Goal: Communication & Community: Share content

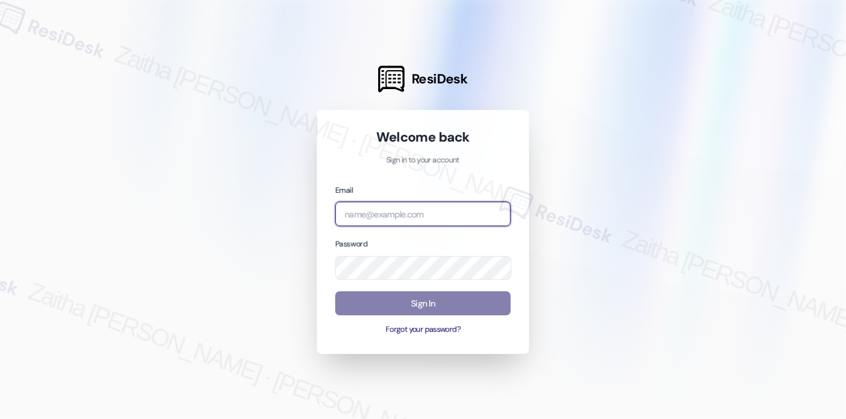
click at [371, 216] on input "email" at bounding box center [423, 213] width 176 height 25
type input "automated-surveys-meridian_management-zaitha.mae.[PERSON_NAME]@meridian_[DOMAIN…"
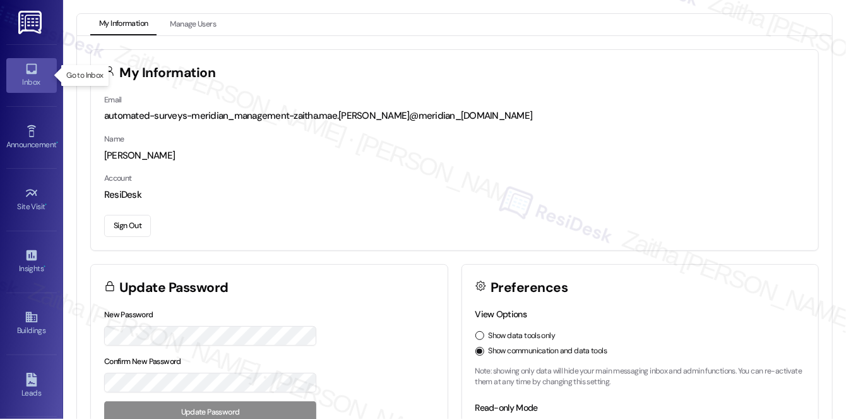
click at [33, 80] on div "Inbox" at bounding box center [31, 82] width 63 height 13
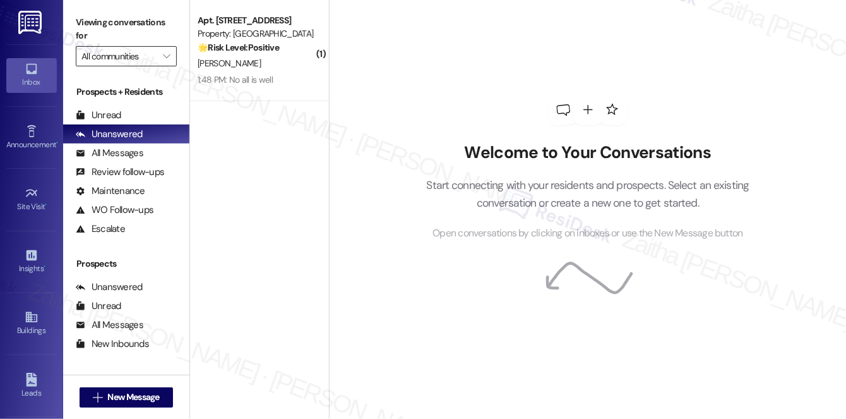
click at [111, 56] on input "All communities" at bounding box center [118, 56] width 75 height 20
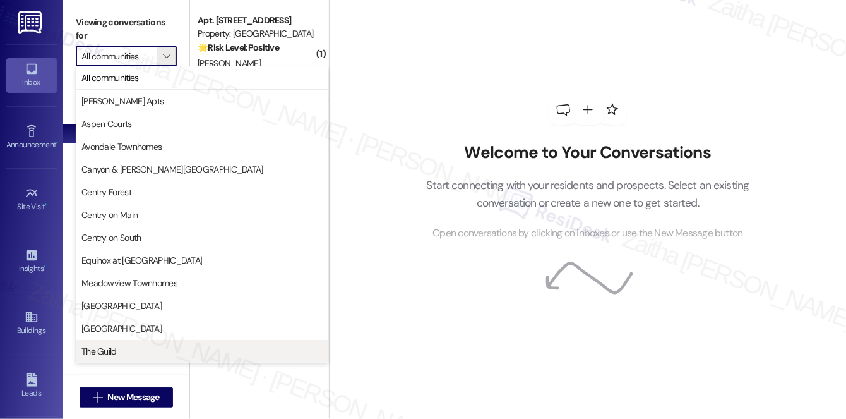
click at [104, 352] on span "The Guild" at bounding box center [98, 351] width 35 height 13
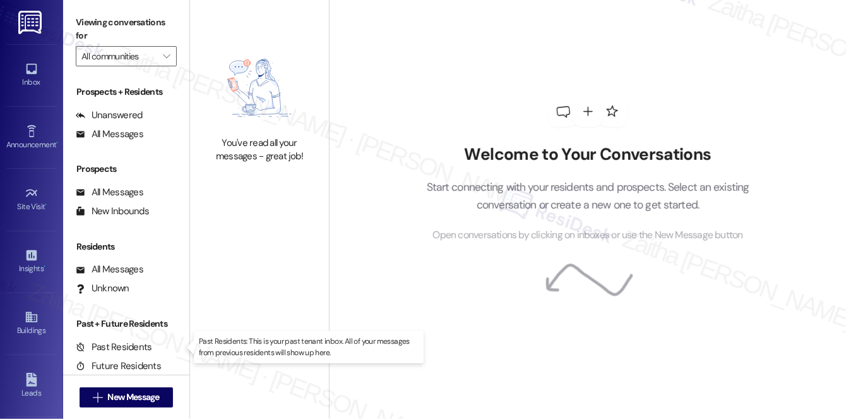
type input "The Guild"
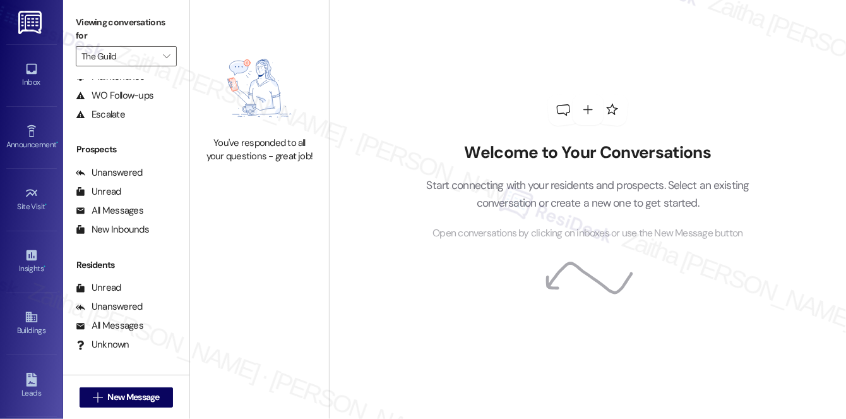
scroll to position [150, 0]
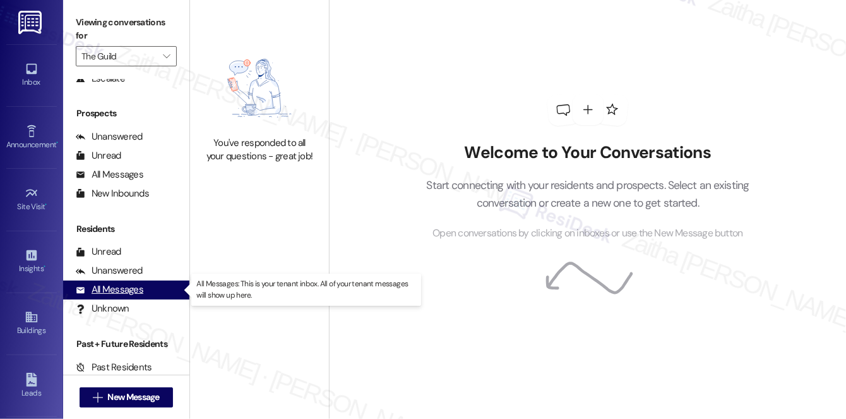
click at [111, 287] on div "All Messages" at bounding box center [110, 289] width 68 height 13
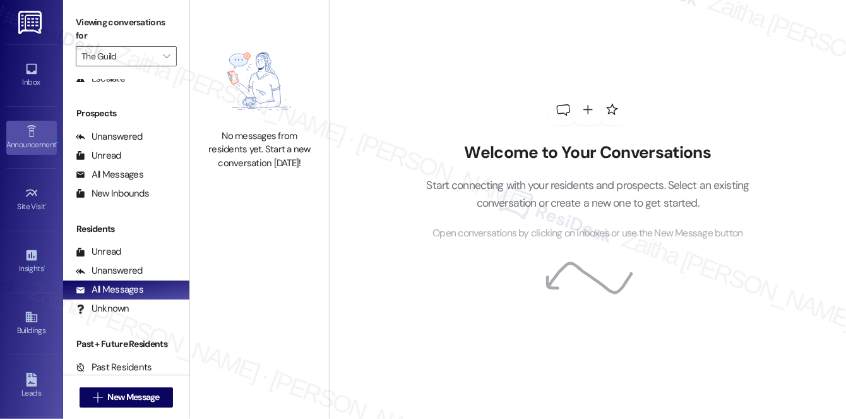
click at [44, 129] on link "Announcement •" at bounding box center [31, 138] width 51 height 34
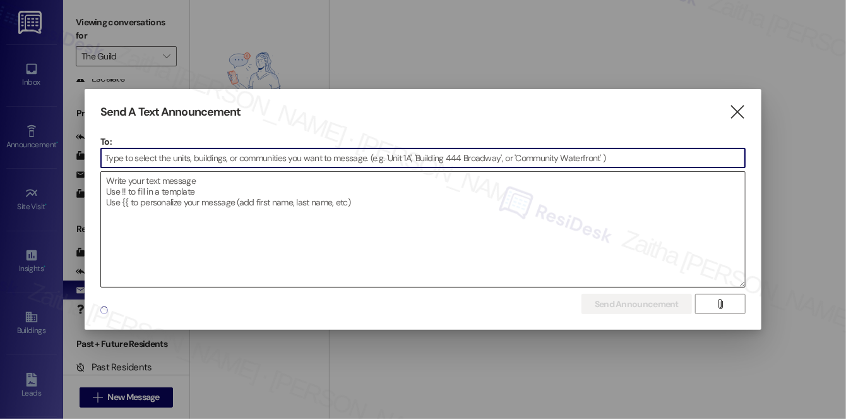
click at [230, 223] on textarea at bounding box center [423, 229] width 644 height 115
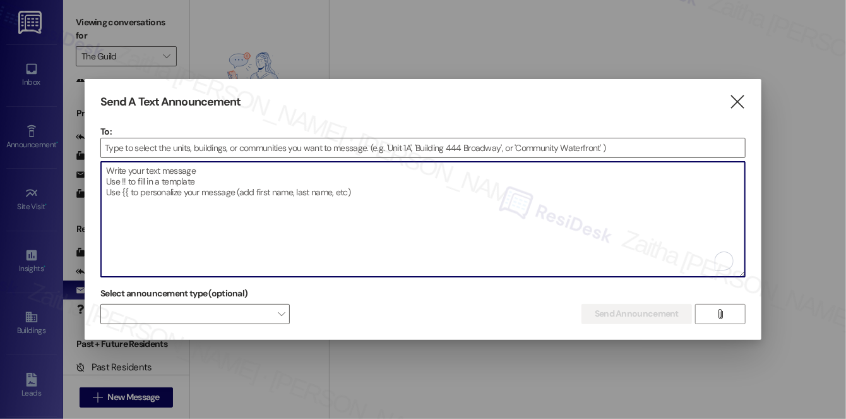
paste textarea "Hi {{first_name}}, I'm working with {{property}} on a survey to understand how …"
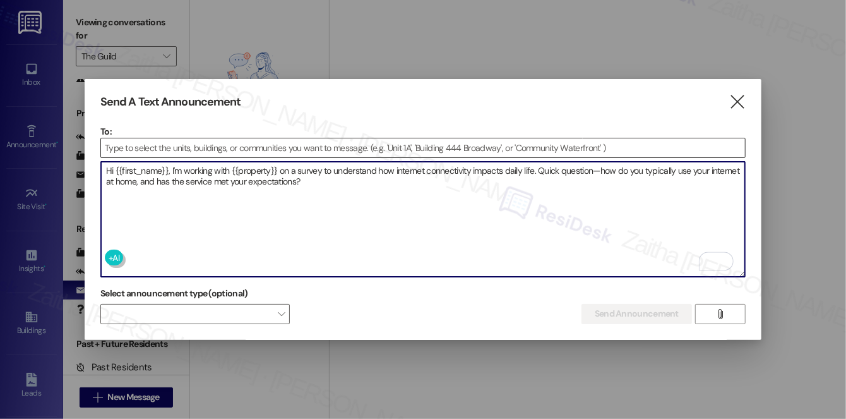
type textarea "Hi {{first_name}}, I'm working with {{property}} on a survey to understand how …"
click at [127, 146] on input at bounding box center [423, 147] width 644 height 19
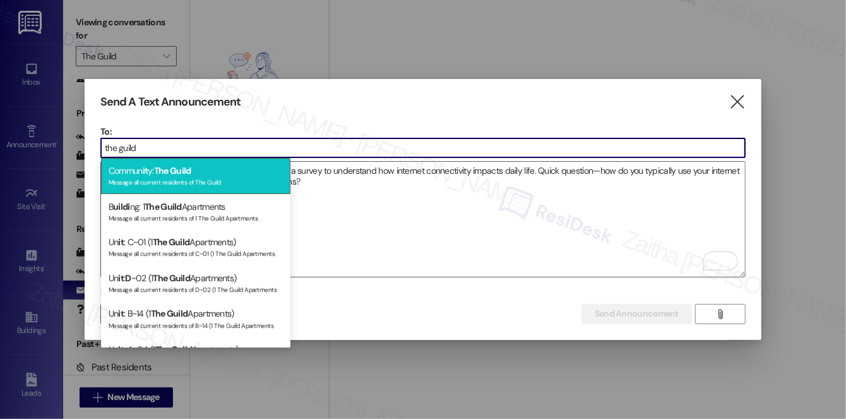
type input "the guild"
click at [188, 176] on div "Message all current residents of The Guild" at bounding box center [196, 181] width 174 height 11
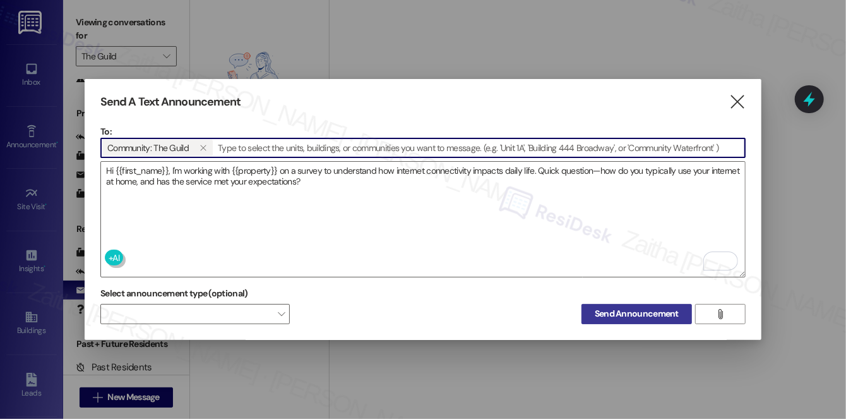
click at [625, 310] on span "Send Announcement" at bounding box center [637, 313] width 84 height 13
